Goal: Check status

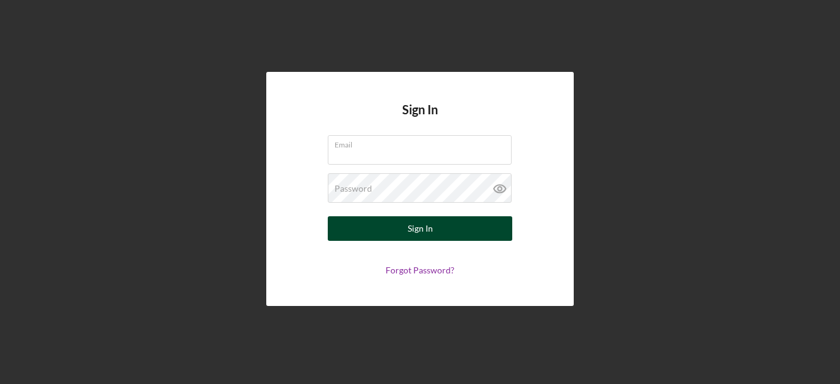
type input "[PERSON_NAME][EMAIL_ADDRESS][DOMAIN_NAME]"
click at [448, 223] on button "Sign In" at bounding box center [420, 228] width 184 height 25
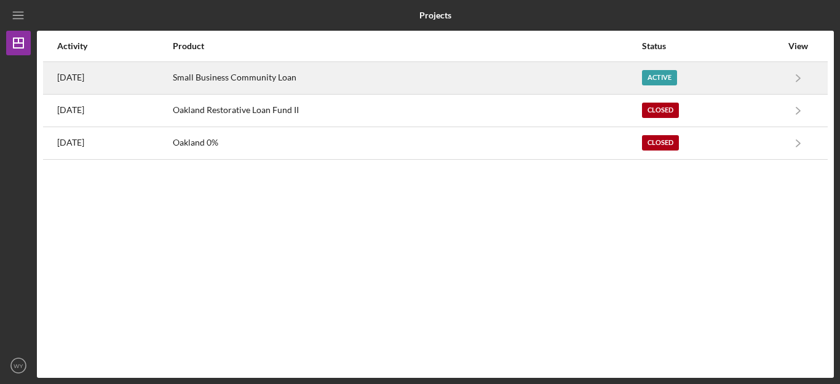
click at [676, 74] on div "Active" at bounding box center [659, 77] width 35 height 15
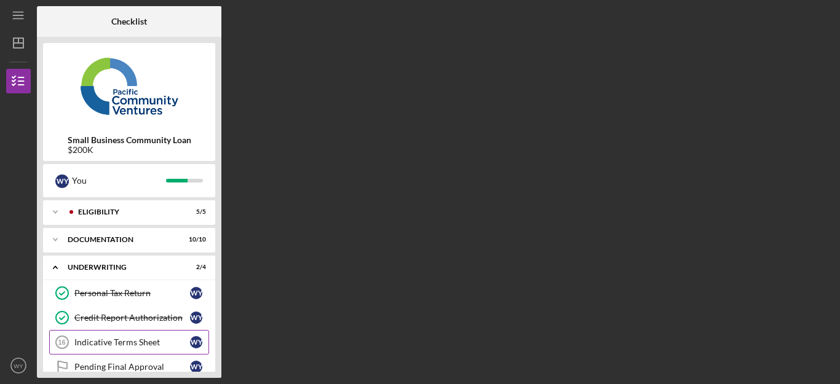
click at [141, 331] on link "Indicative Terms Sheet 16 Indicative Terms Sheet W Y" at bounding box center [129, 342] width 160 height 25
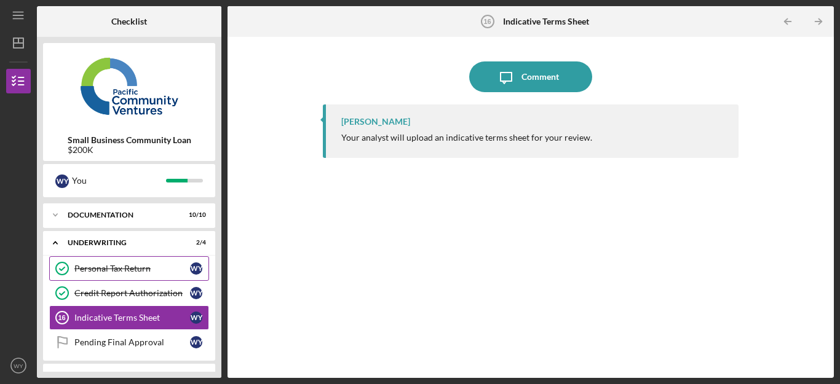
scroll to position [47, 0]
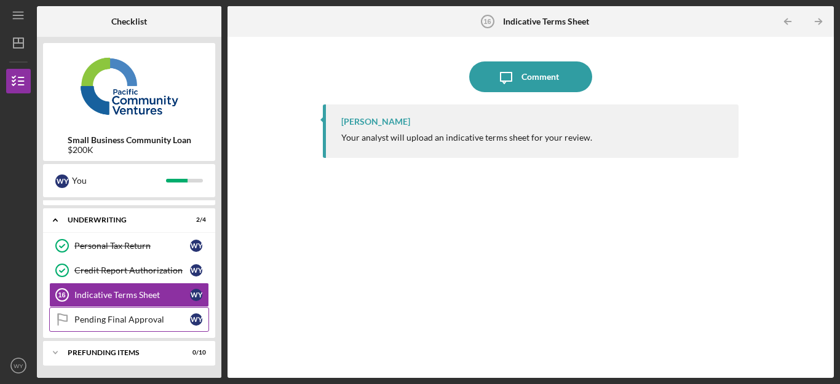
click at [65, 320] on icon "Pending Final Approval" at bounding box center [62, 319] width 31 height 31
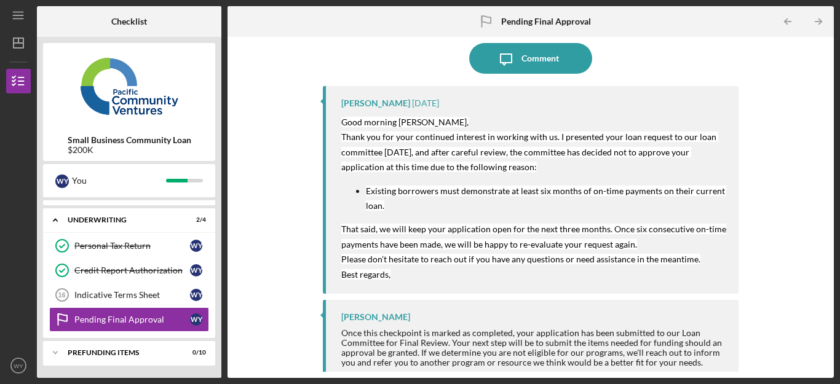
scroll to position [30, 0]
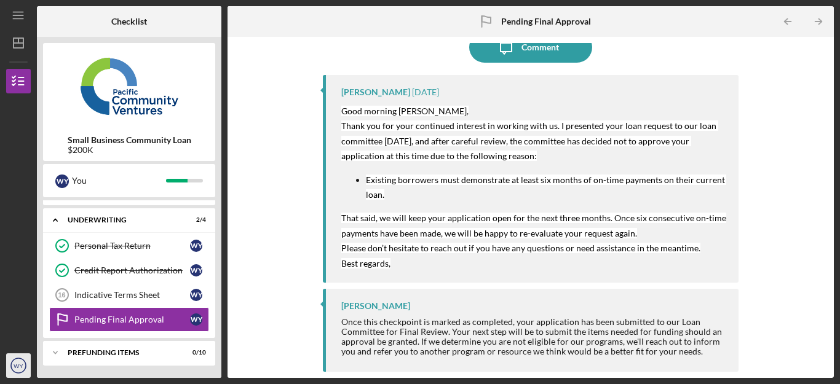
click at [17, 366] on text "WY" at bounding box center [19, 366] width 10 height 7
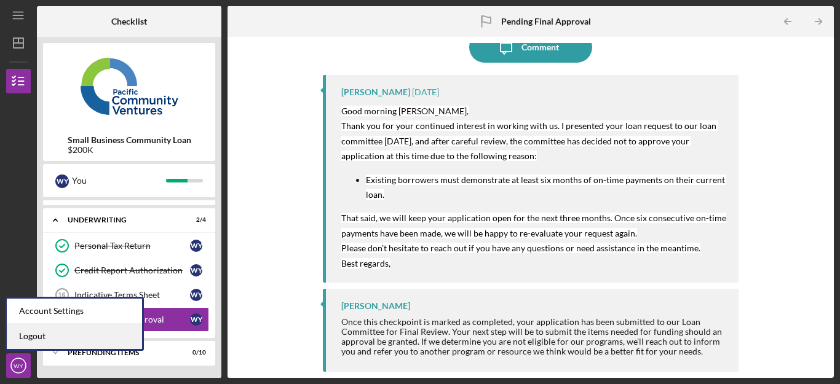
click at [23, 335] on link "Logout" at bounding box center [74, 336] width 135 height 25
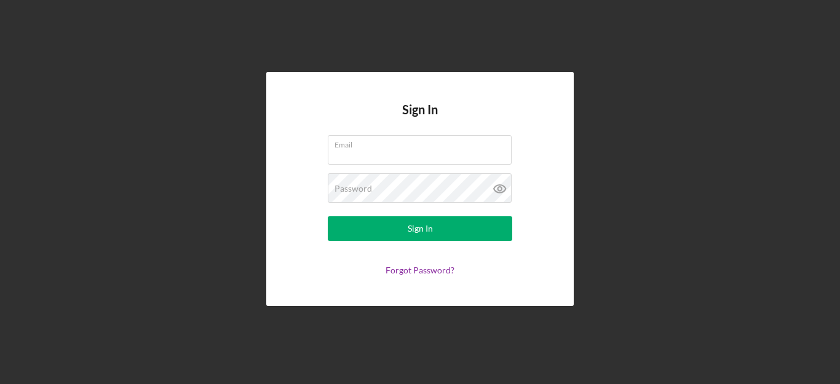
type input "[PERSON_NAME][EMAIL_ADDRESS][DOMAIN_NAME]"
